Goal: Task Accomplishment & Management: Manage account settings

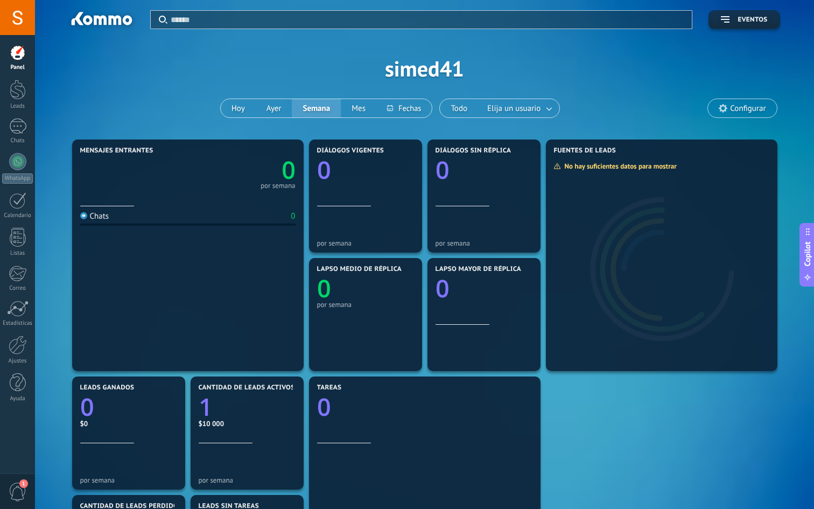
scroll to position [11, 0]
click at [21, 83] on div at bounding box center [18, 90] width 16 height 20
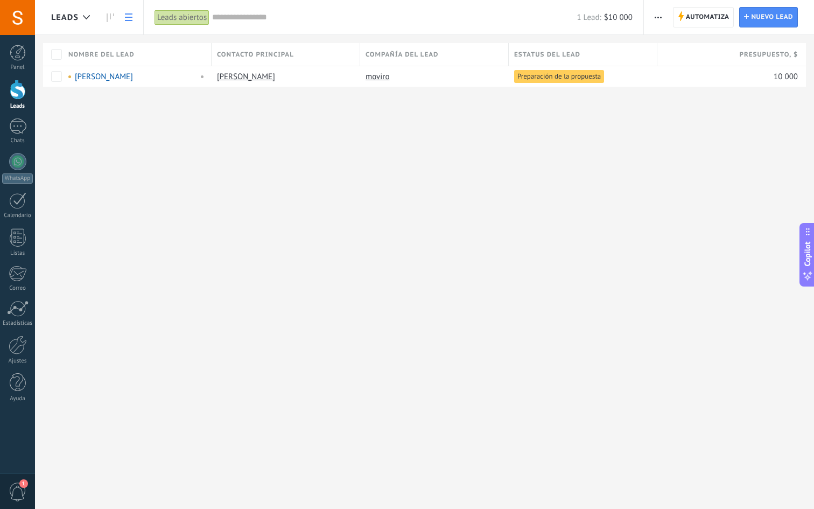
click at [17, 93] on div at bounding box center [18, 90] width 16 height 20
click at [15, 94] on div at bounding box center [18, 90] width 16 height 20
click at [159, 78] on div "[PERSON_NAME]" at bounding box center [130, 77] width 124 height 10
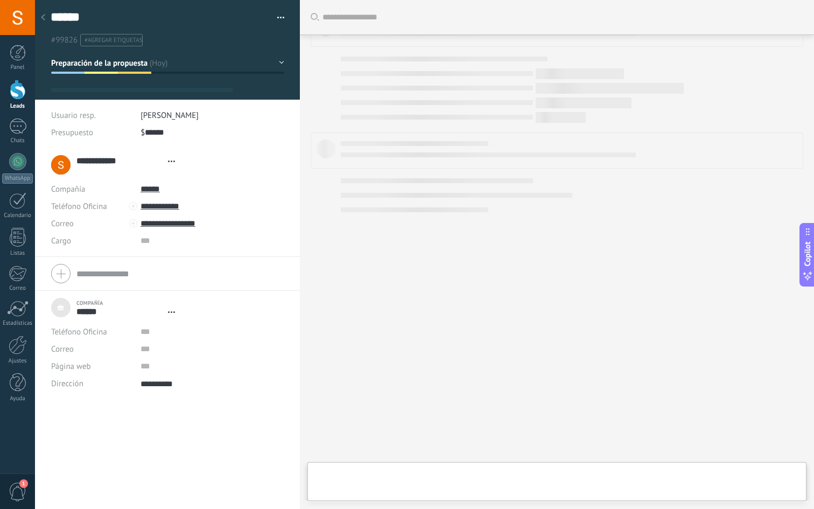
type textarea "**********"
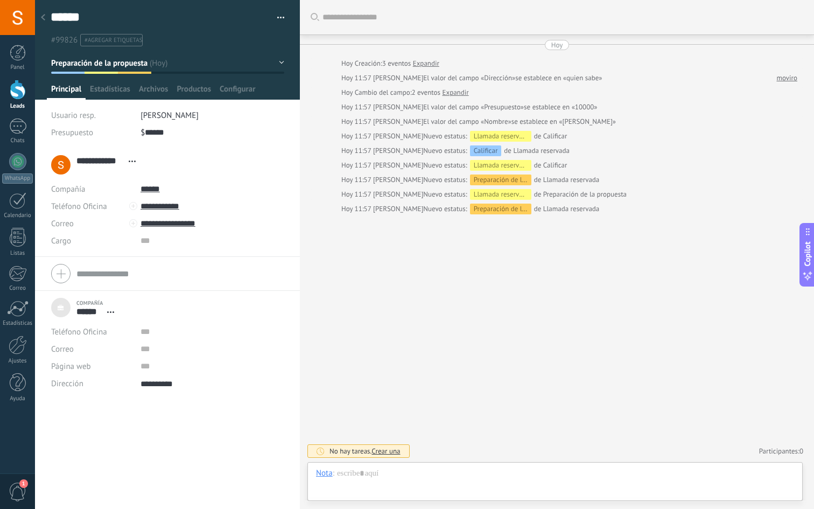
click at [46, 18] on div at bounding box center [43, 18] width 15 height 21
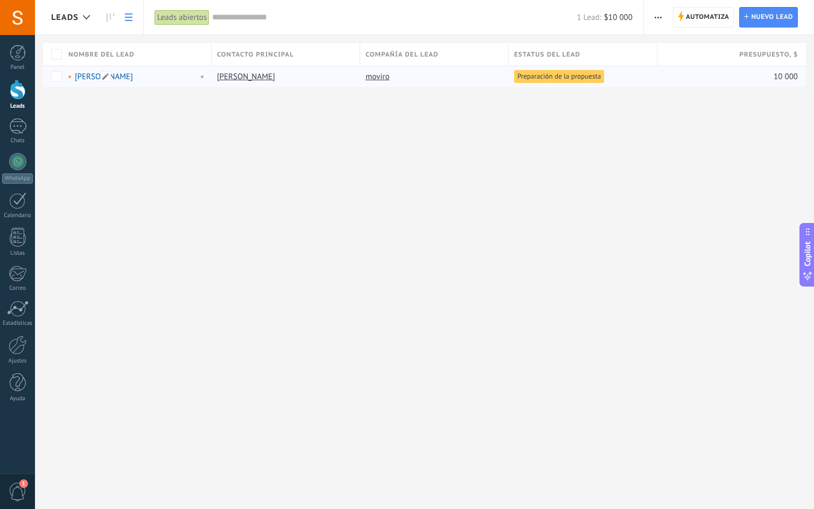
click at [151, 77] on div "[PERSON_NAME]" at bounding box center [130, 77] width 124 height 10
click at [111, 15] on icon at bounding box center [111, 17] width 8 height 9
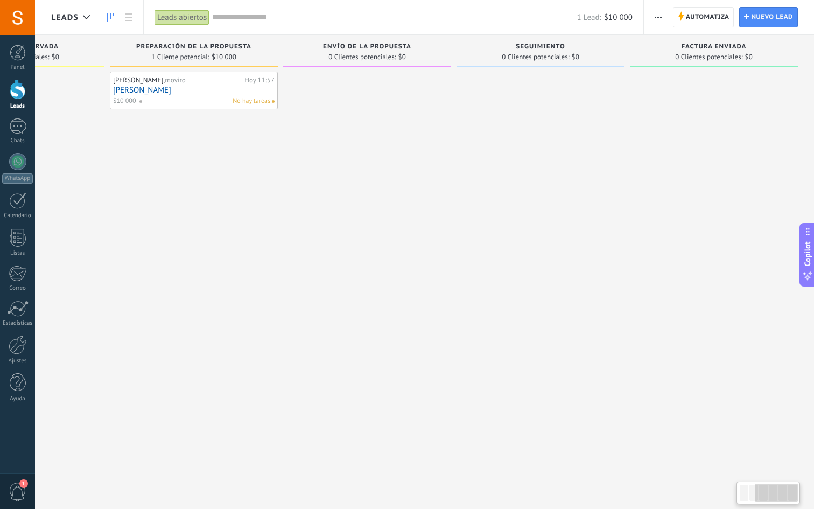
scroll to position [0, 288]
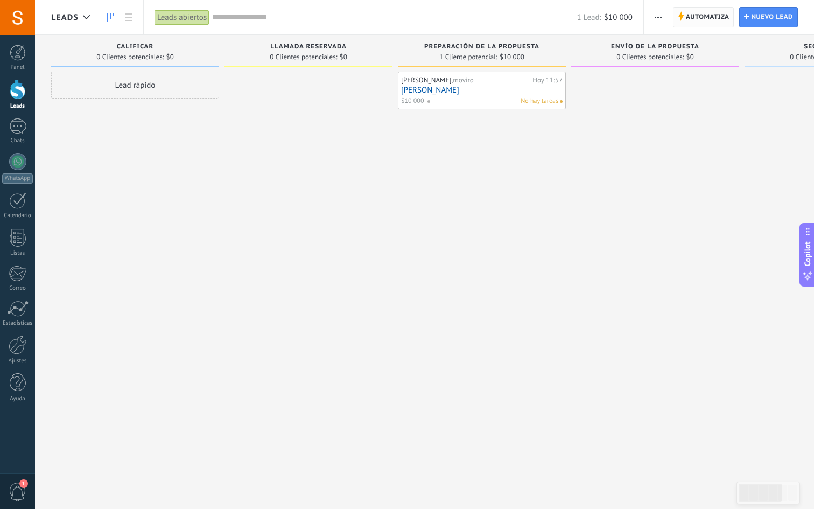
click at [714, 21] on span "Automatiza" at bounding box center [708, 17] width 44 height 19
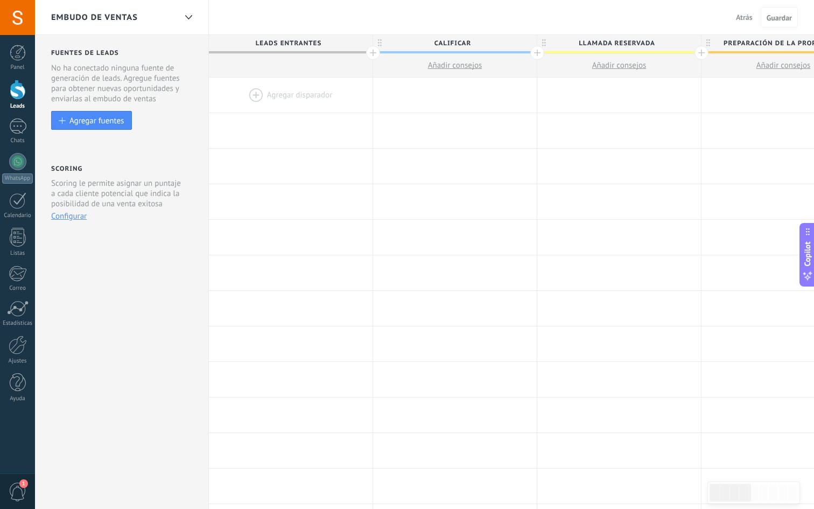
click at [13, 94] on div at bounding box center [18, 90] width 16 height 20
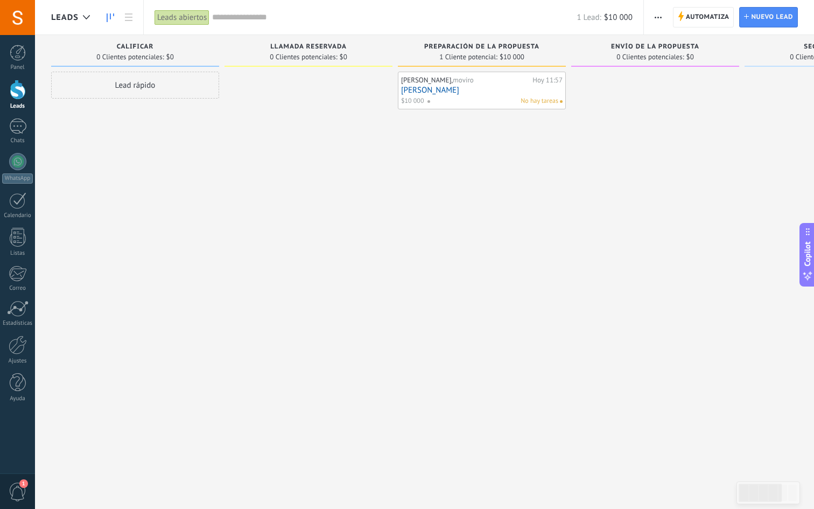
drag, startPoint x: 111, startPoint y: 45, endPoint x: 239, endPoint y: 89, distance: 135.0
click at [239, 89] on div "Leads Entrantes Solicitudes: 0 0 0 0 0 0 0 0 0 Calificar 0 Clientes potenciales…" at bounding box center [576, 237] width 1051 height 405
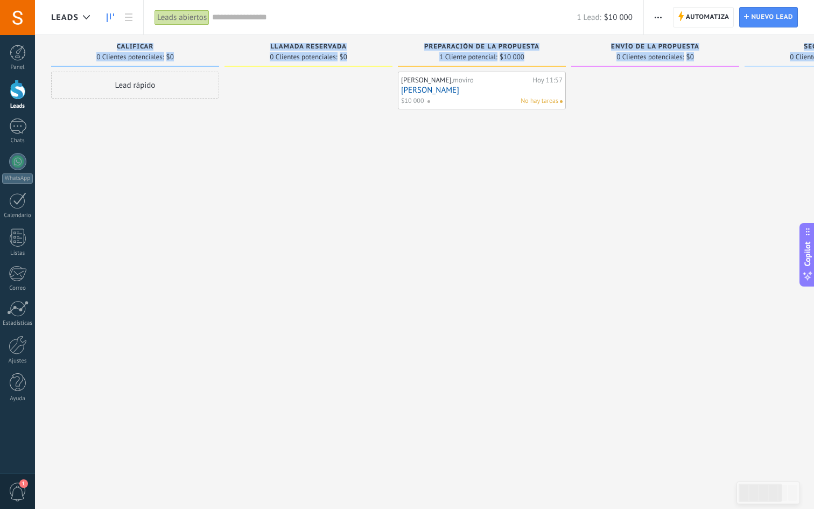
drag, startPoint x: 751, startPoint y: 56, endPoint x: 92, endPoint y: 50, distance: 659.7
click at [92, 50] on div "Leads Entrantes Solicitudes: 0 0 0 0 0 0 0 0 0 Calificar 0 Clientes potenciales…" at bounding box center [576, 237] width 1051 height 405
copy div "Calificar 0 Clientes potenciales: $0 Lead rápido Llamada reservada 0 Clientes p…"
